Goal: Transaction & Acquisition: Purchase product/service

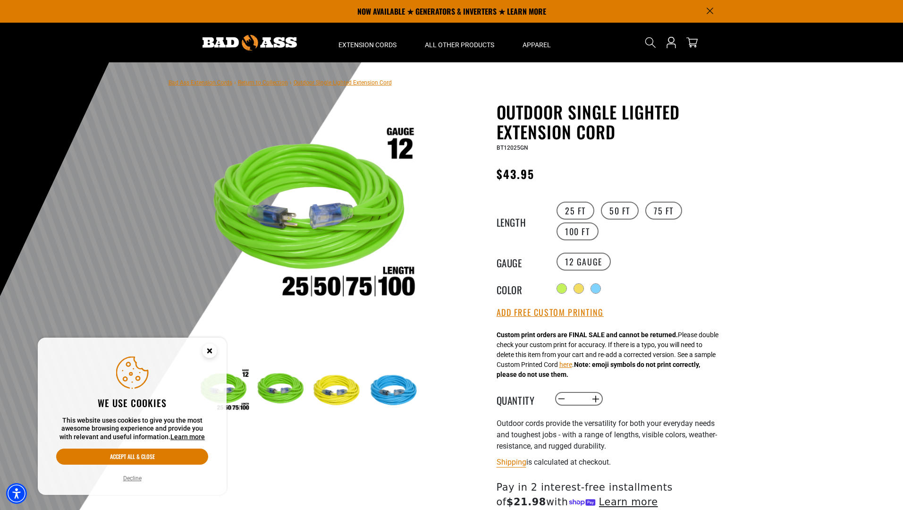
select select "**********"
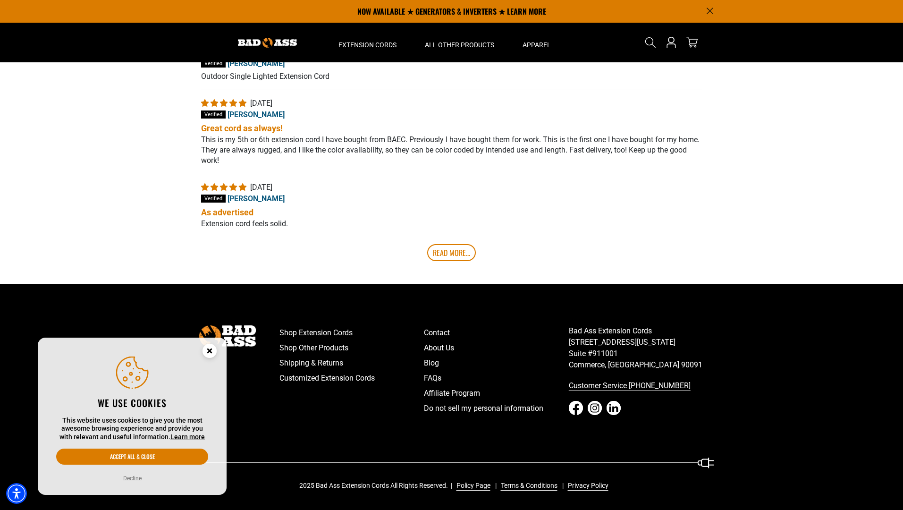
scroll to position [200, 0]
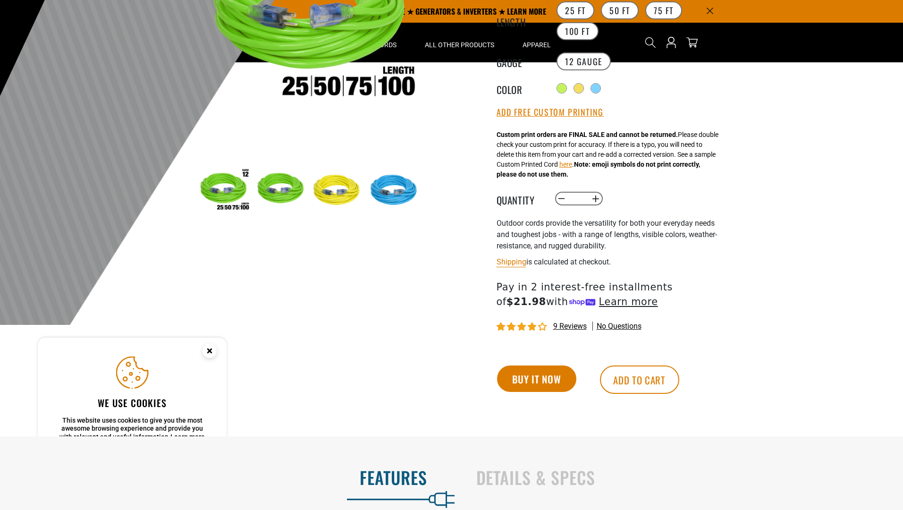
click at [536, 380] on button "Buy it now" at bounding box center [536, 378] width 79 height 26
